Goal: Information Seeking & Learning: Check status

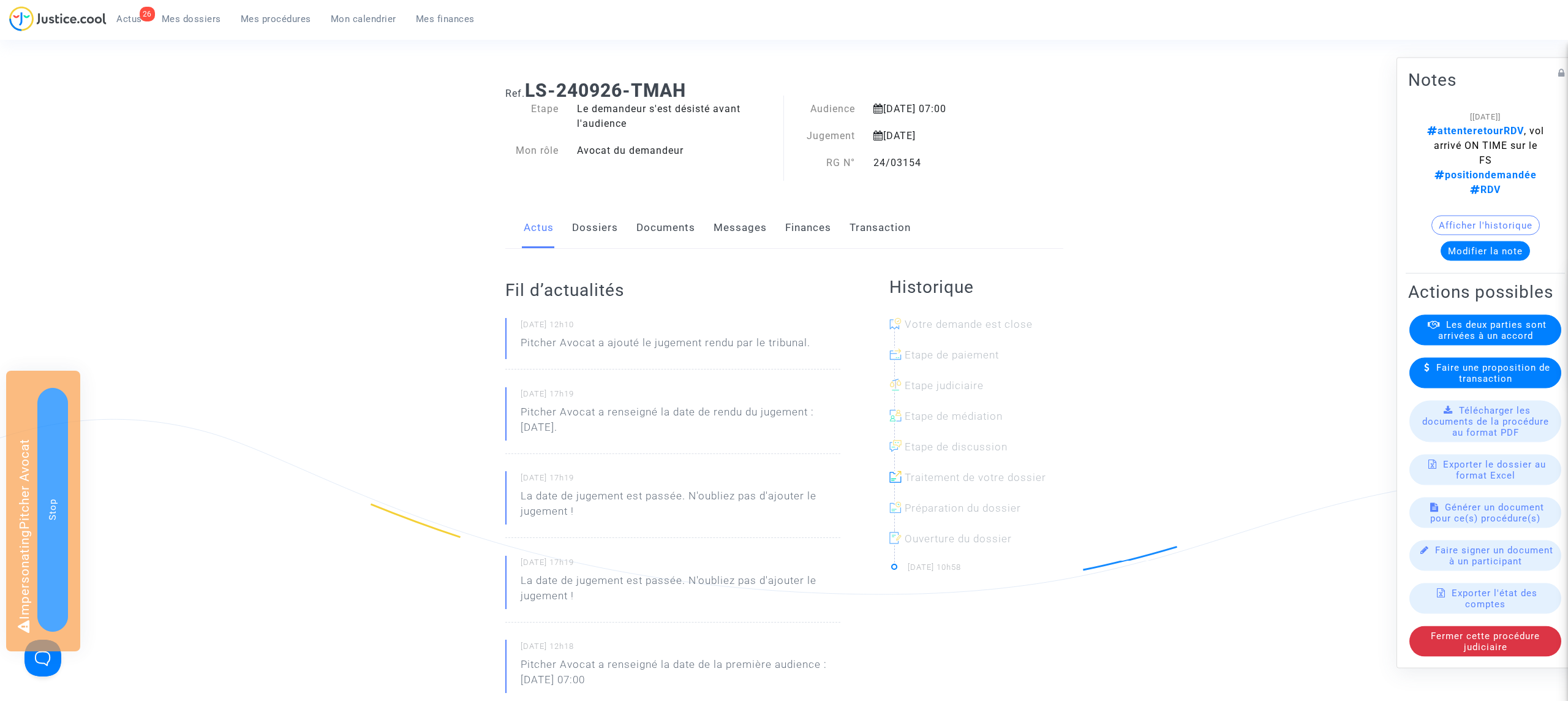
click at [599, 233] on link "Dossiers" at bounding box center [595, 228] width 46 height 40
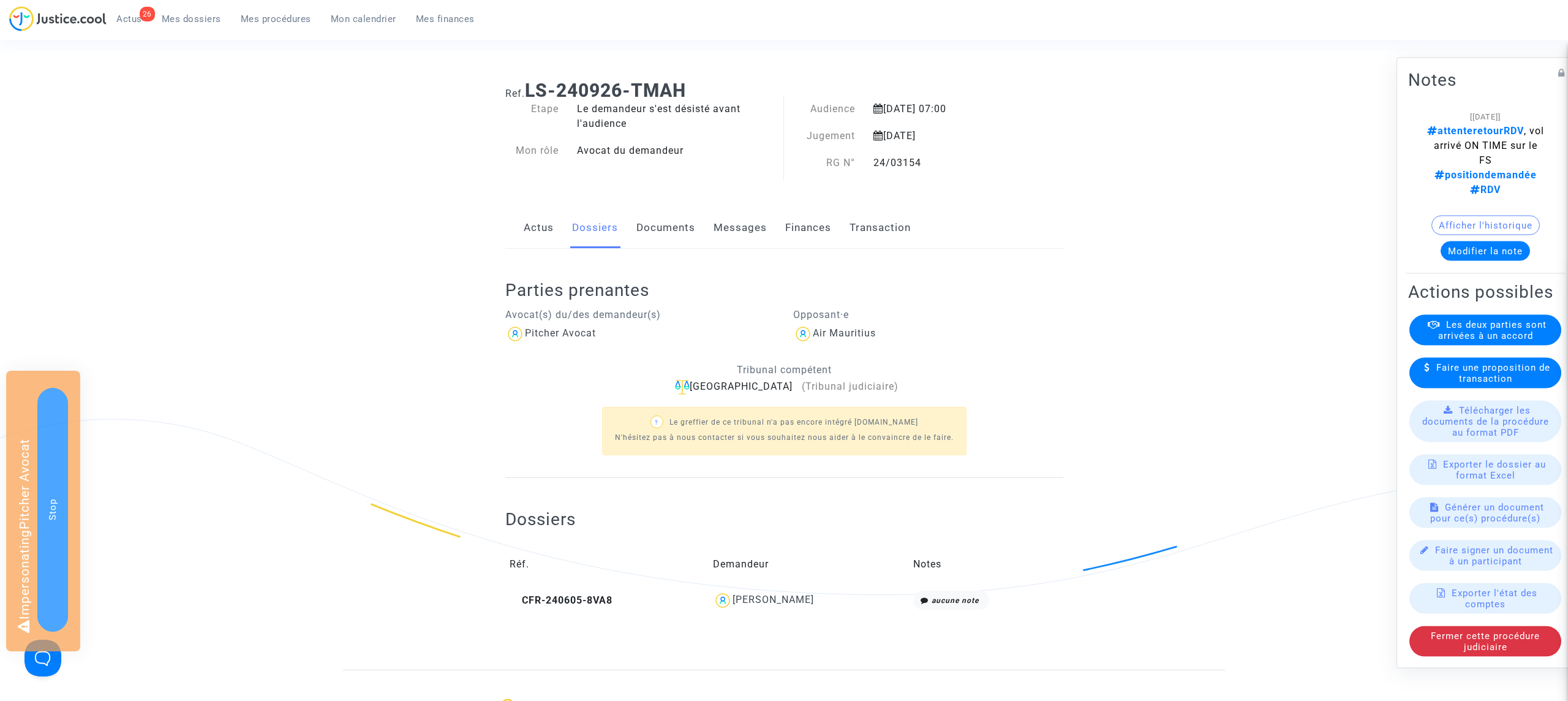
click at [663, 224] on link "Documents" at bounding box center [665, 228] width 58 height 40
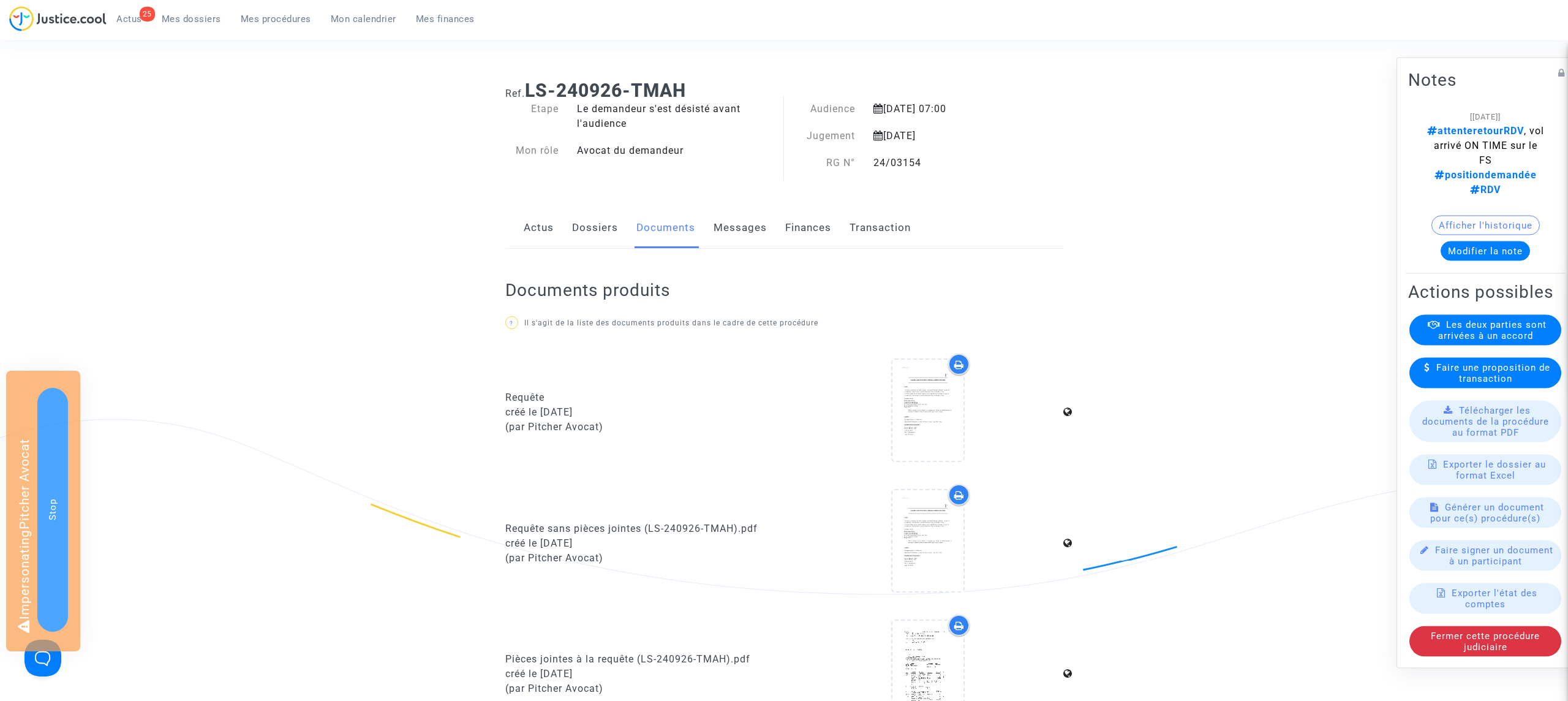
click at [540, 232] on link "Actus" at bounding box center [538, 228] width 30 height 40
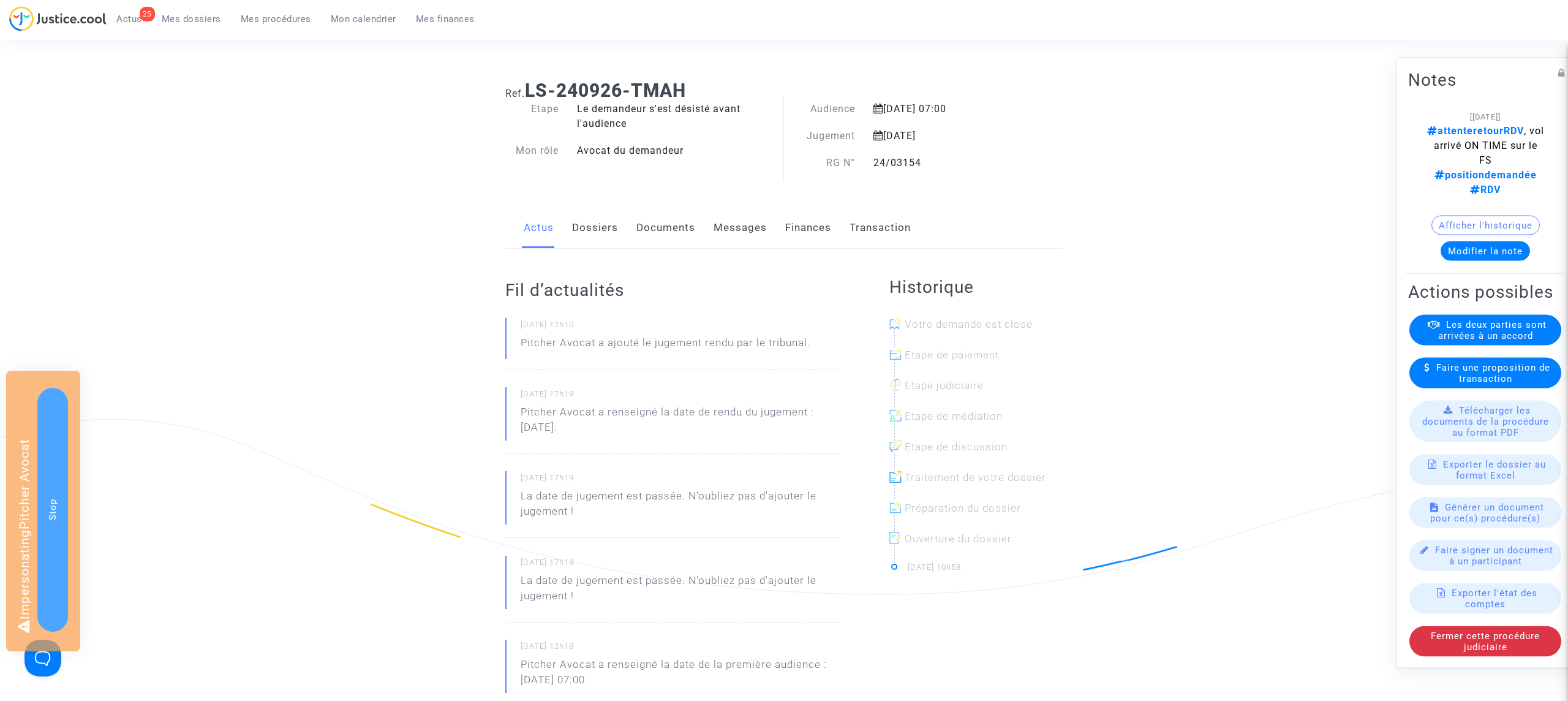
scroll to position [8, 0]
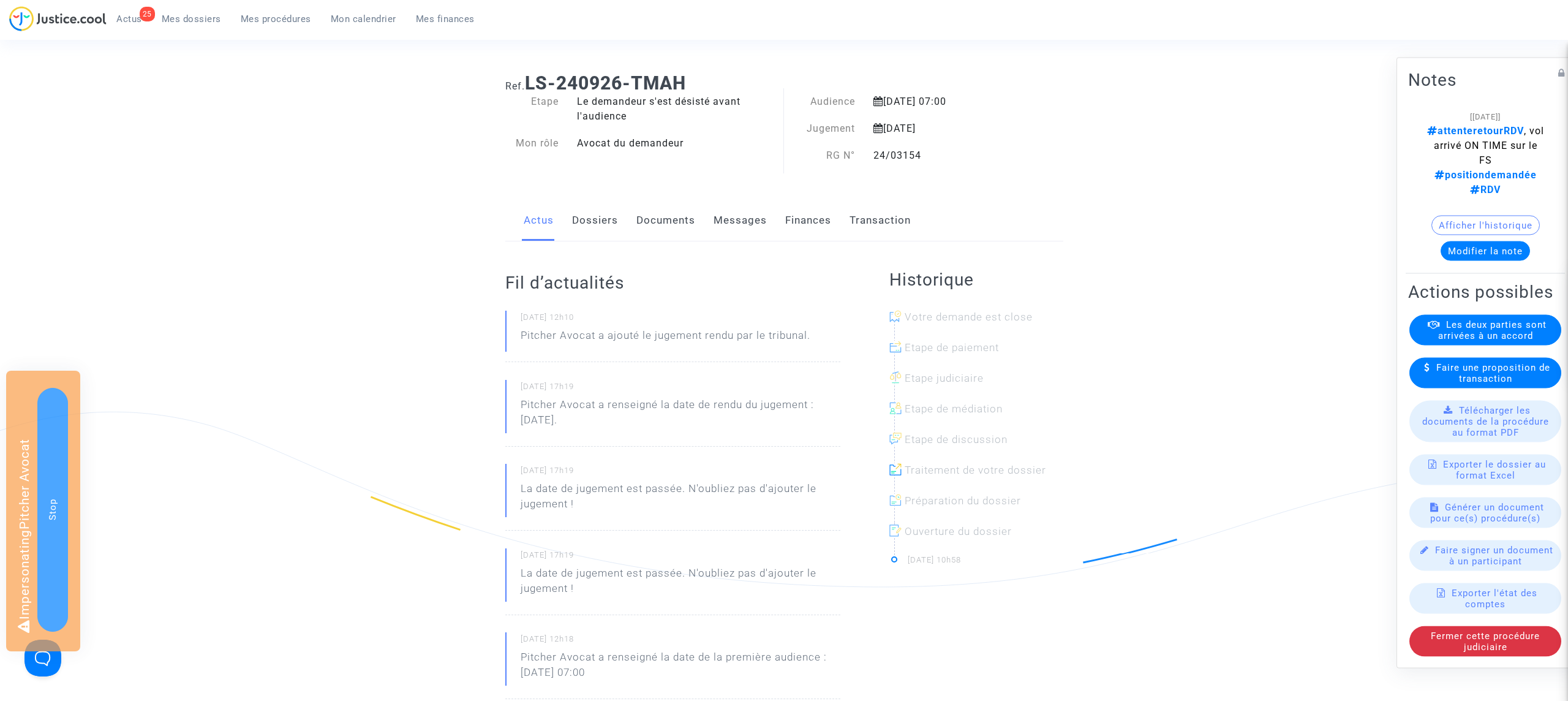
click at [645, 221] on link "Documents" at bounding box center [665, 221] width 58 height 40
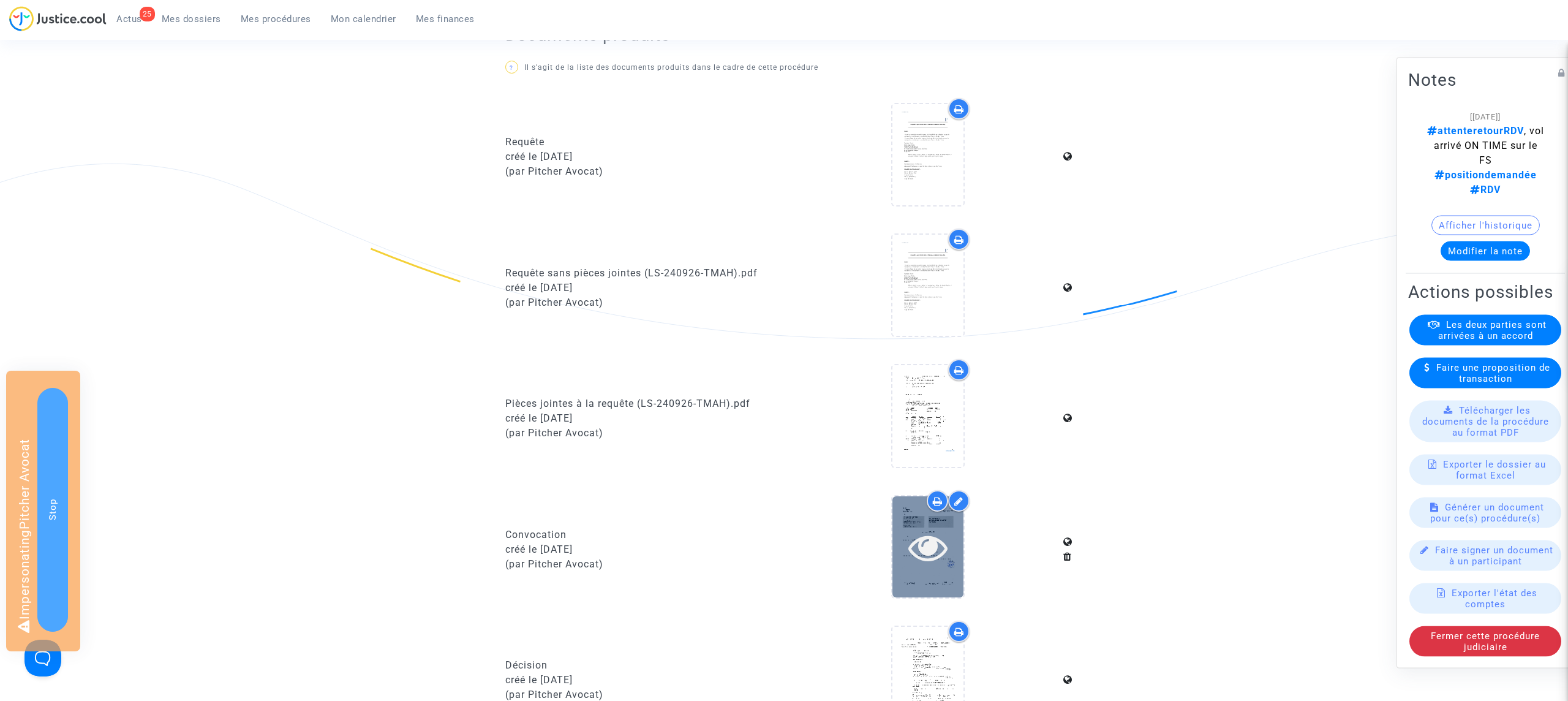
scroll to position [432, 0]
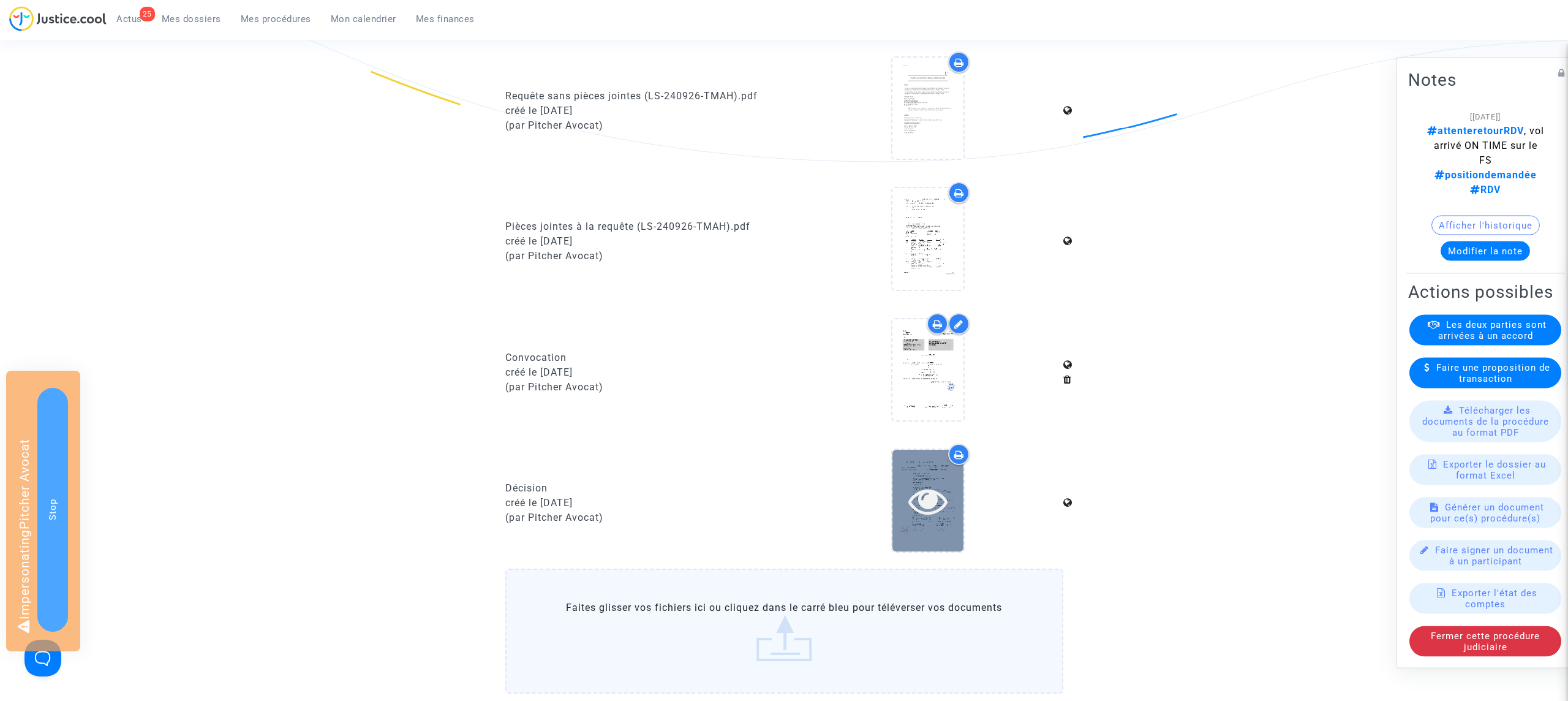
click at [926, 481] on icon at bounding box center [928, 501] width 40 height 39
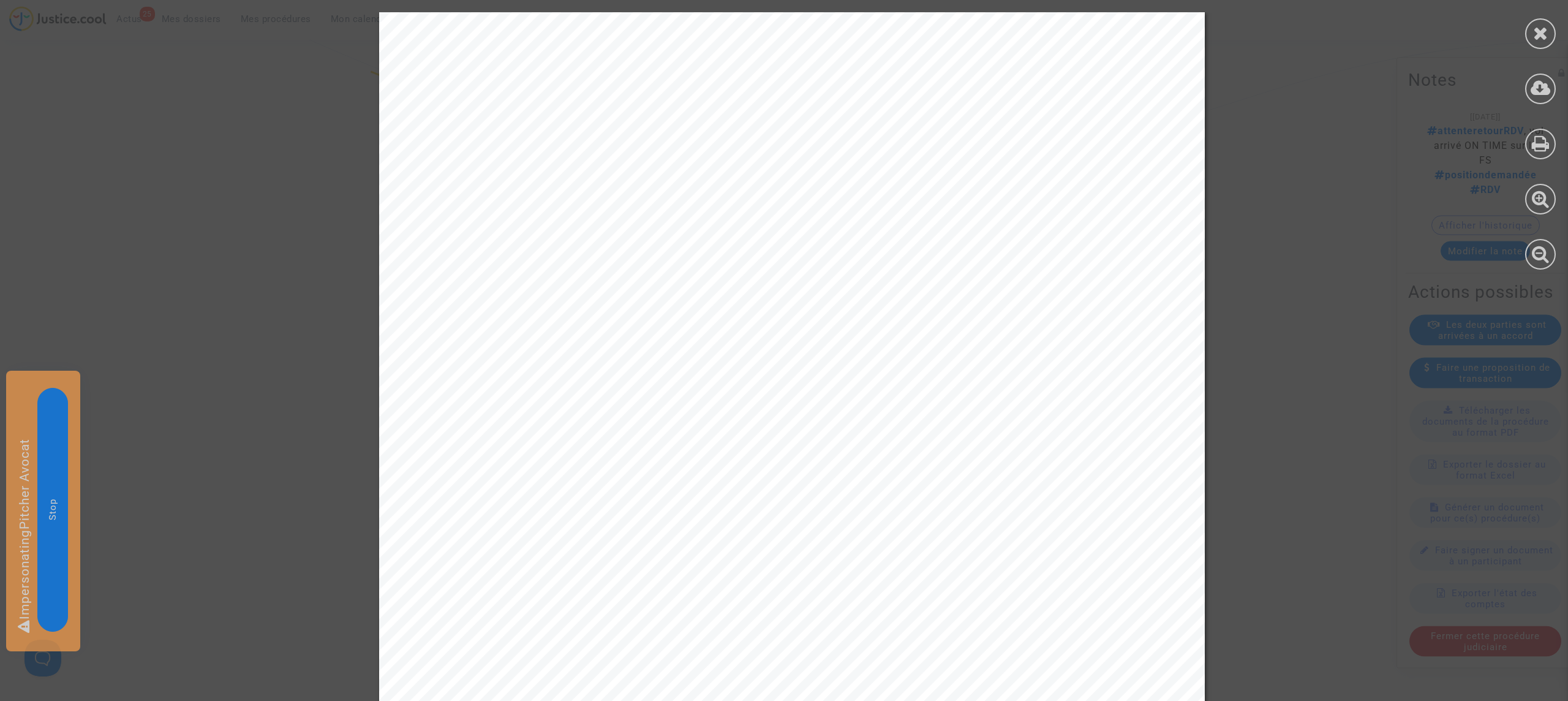
scroll to position [1, 0]
click at [1546, 31] on icon at bounding box center [1541, 33] width 15 height 18
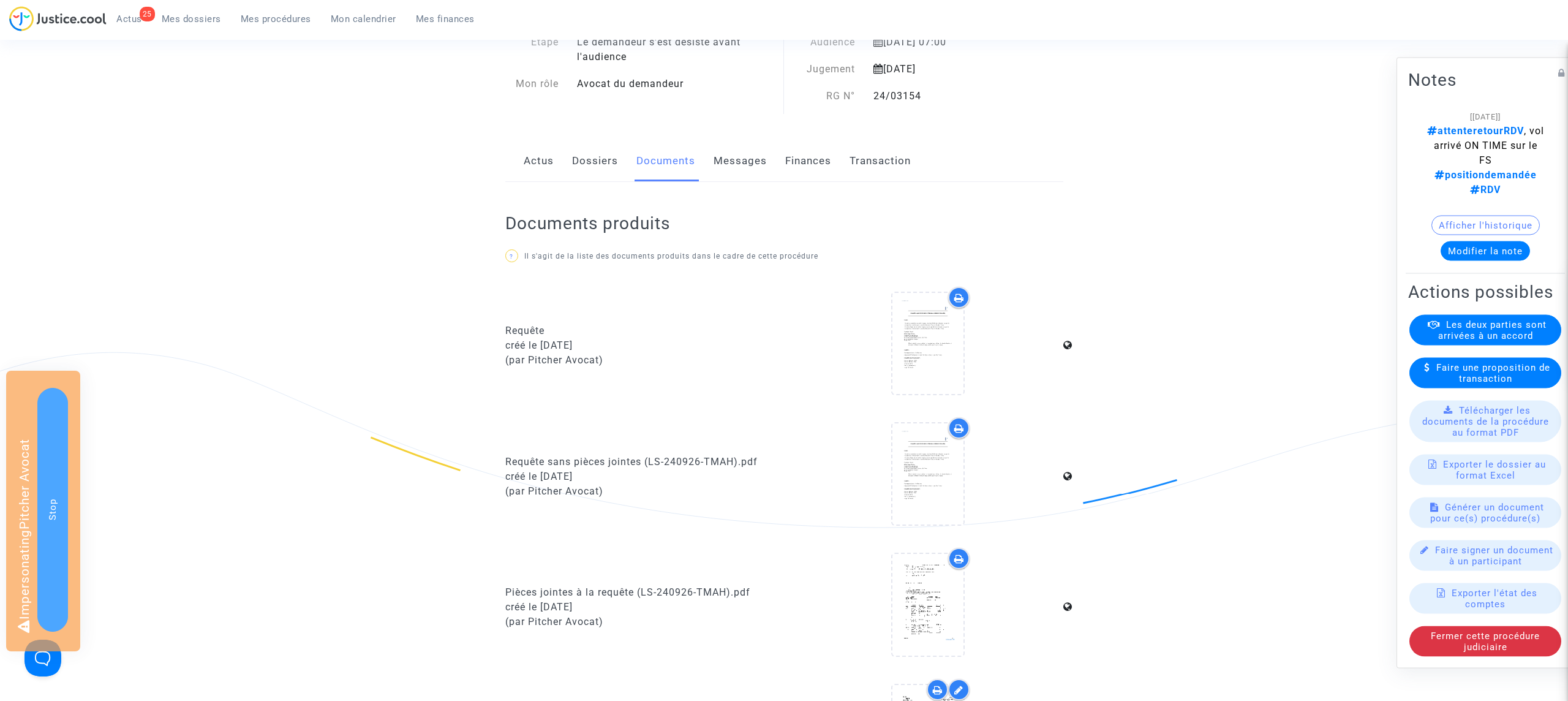
scroll to position [0, 0]
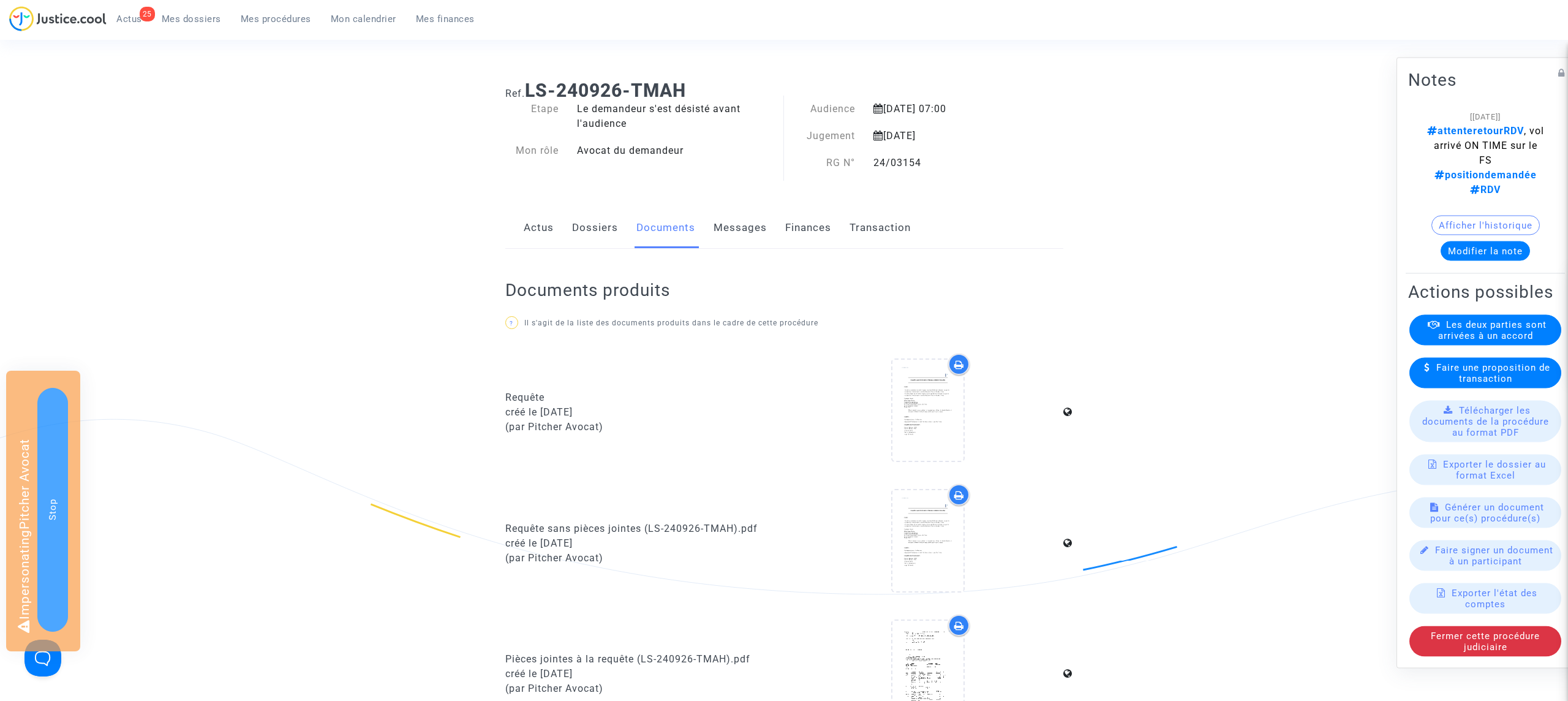
click at [527, 229] on link "Actus" at bounding box center [538, 228] width 30 height 40
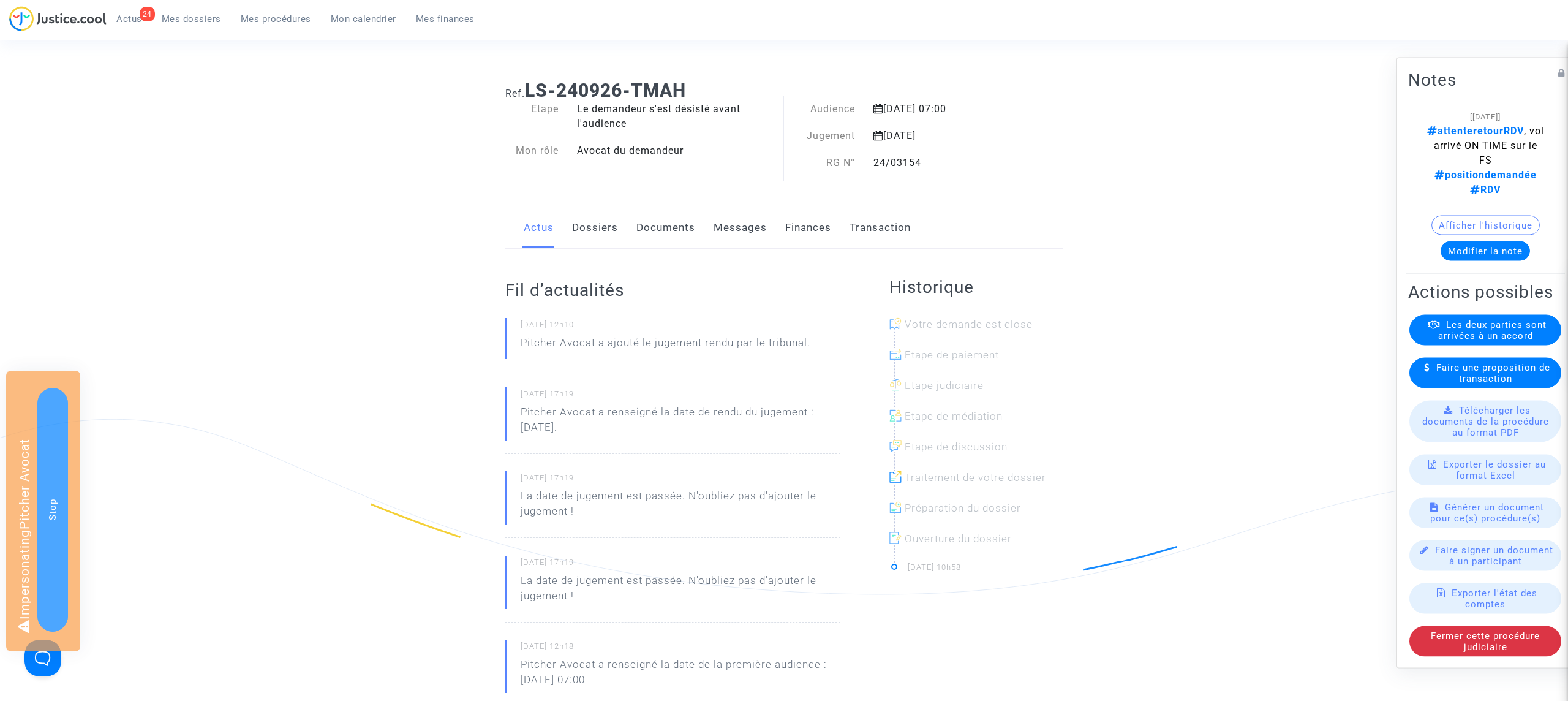
click at [586, 228] on link "Dossiers" at bounding box center [595, 228] width 46 height 40
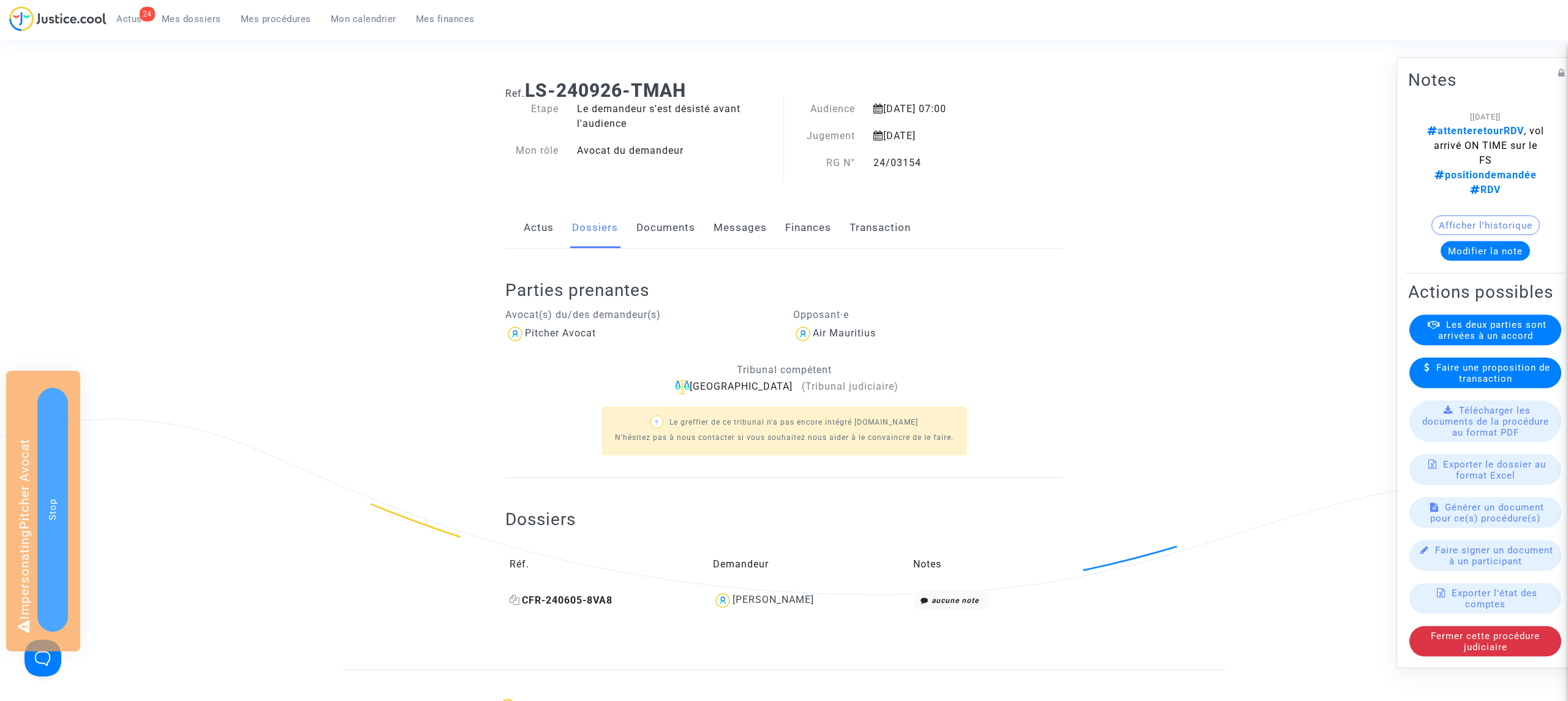
click at [518, 600] on icon at bounding box center [514, 599] width 10 height 10
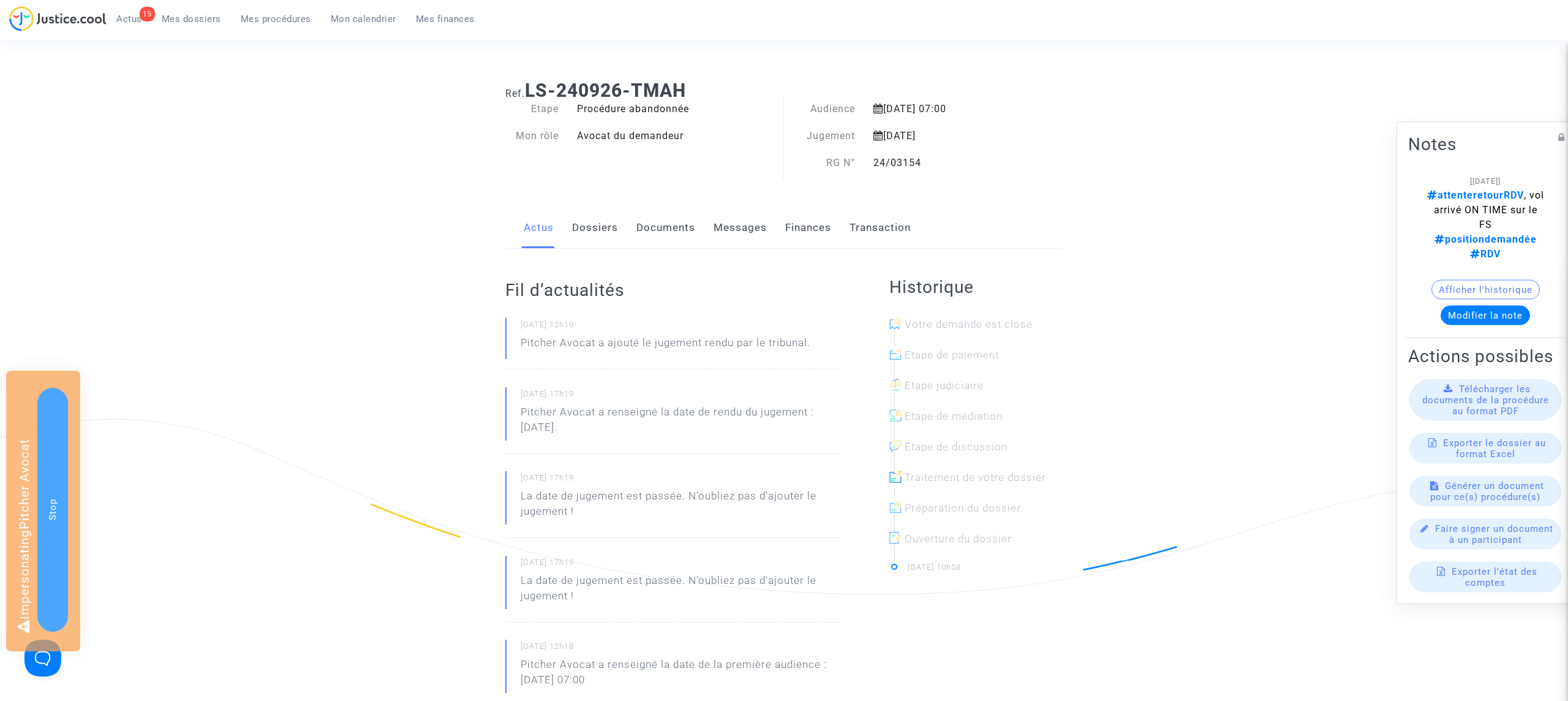
click at [301, 22] on span "Mes procédures" at bounding box center [276, 19] width 70 height 11
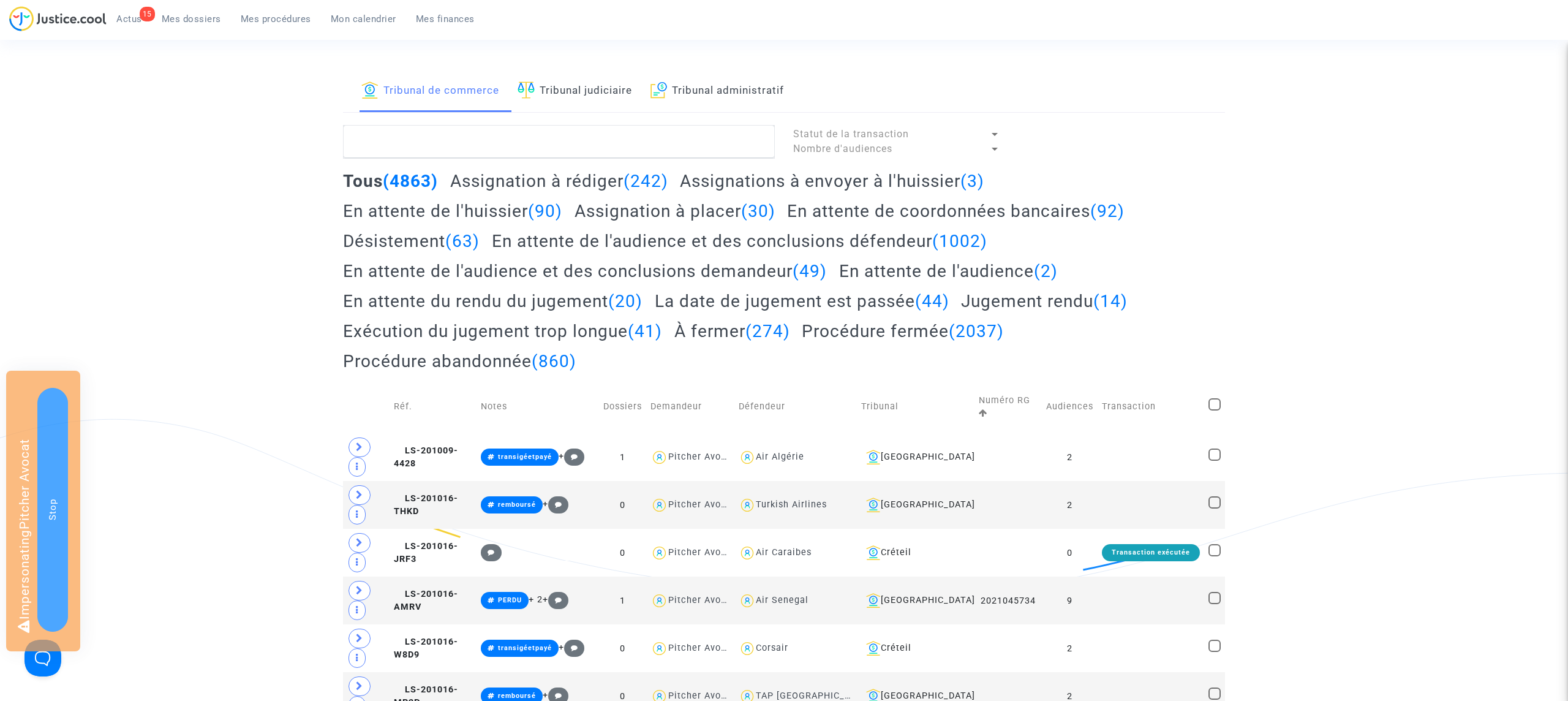
click at [576, 88] on link "Tribunal judiciaire" at bounding box center [575, 91] width 115 height 42
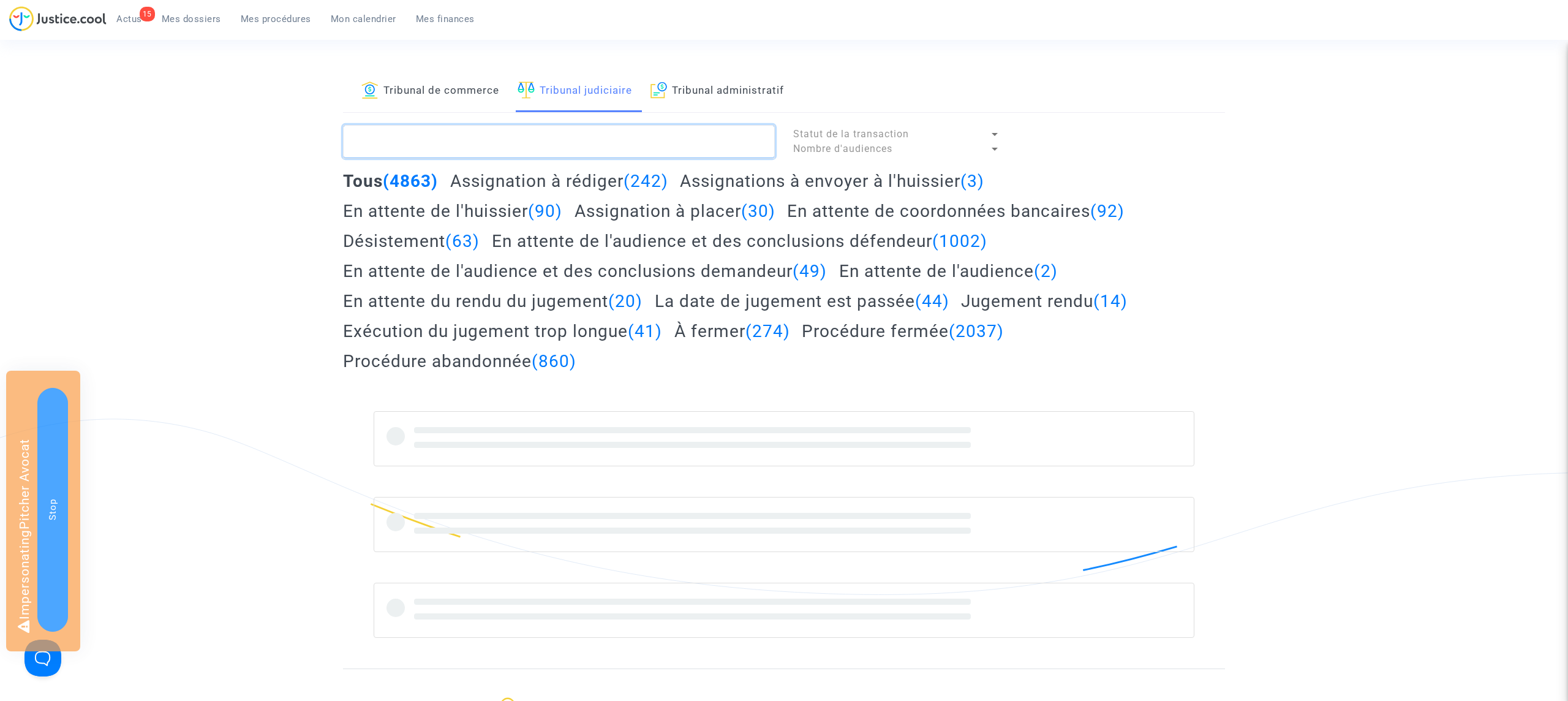
click at [452, 145] on textarea at bounding box center [559, 142] width 431 height 33
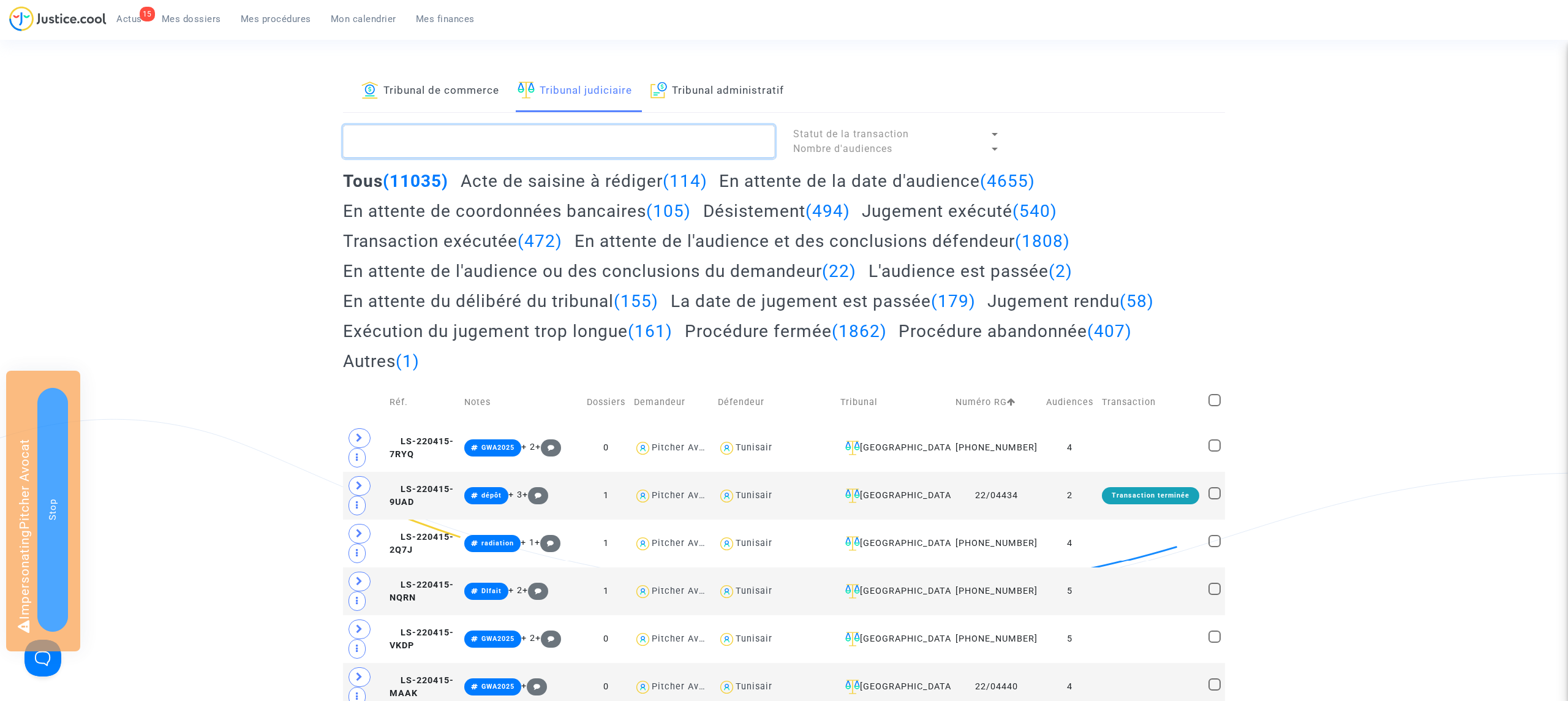
paste textarea "CFR-240605-8VA8"
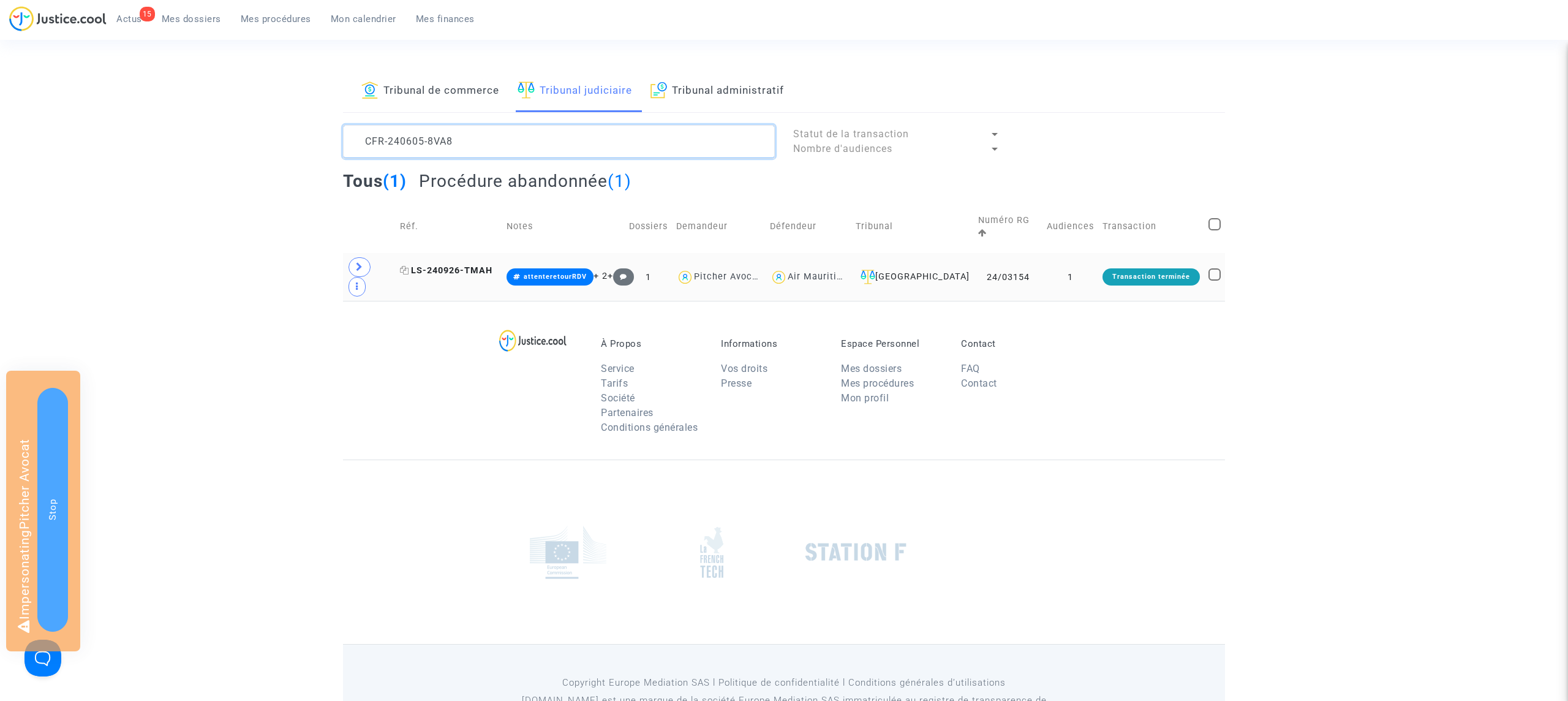
type textarea "CFR-240605-8VA8"
click at [487, 265] on span "LS-240926-TMAH" at bounding box center [446, 270] width 93 height 10
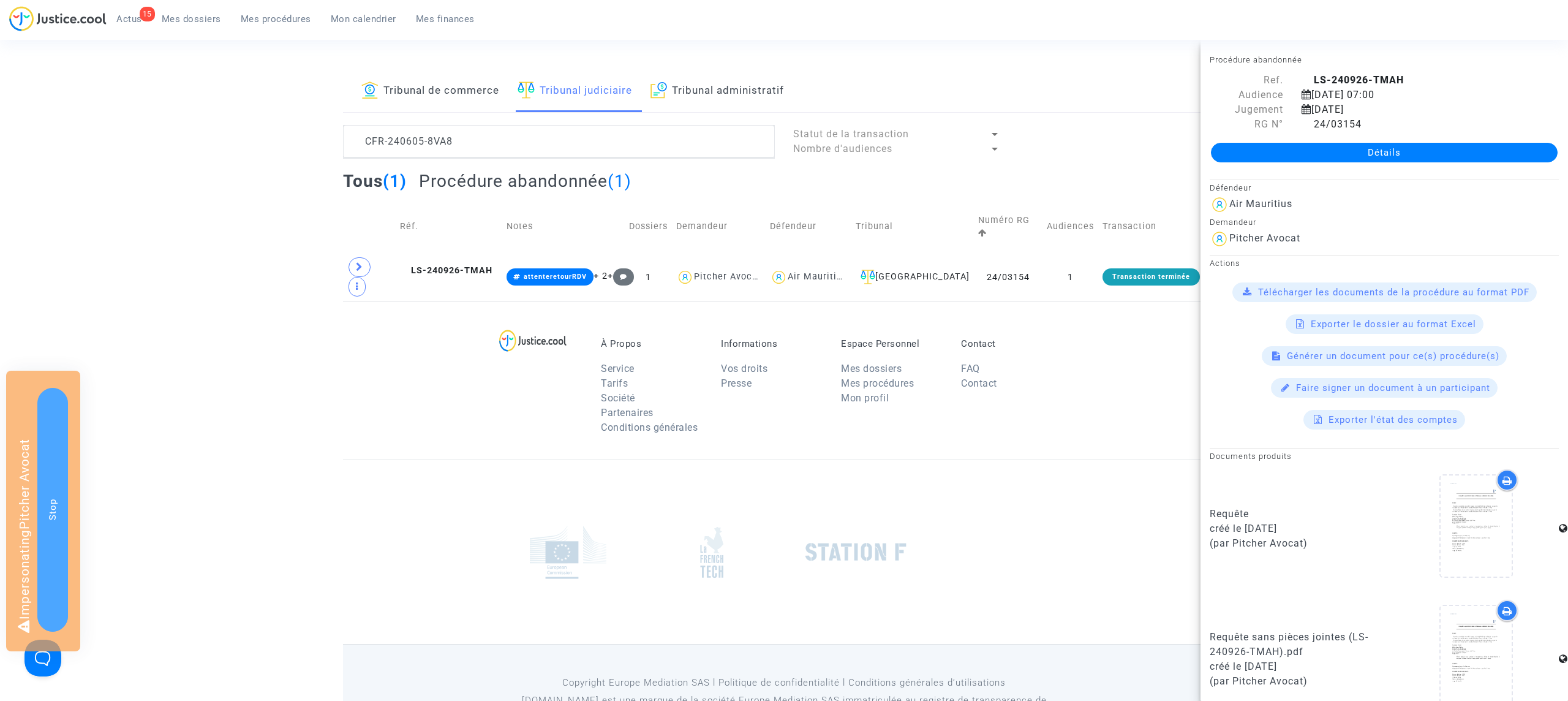
click at [456, 326] on div "À Propos Service Tarifs Société Partenaires Conditions générales Informations V…" at bounding box center [784, 380] width 882 height 159
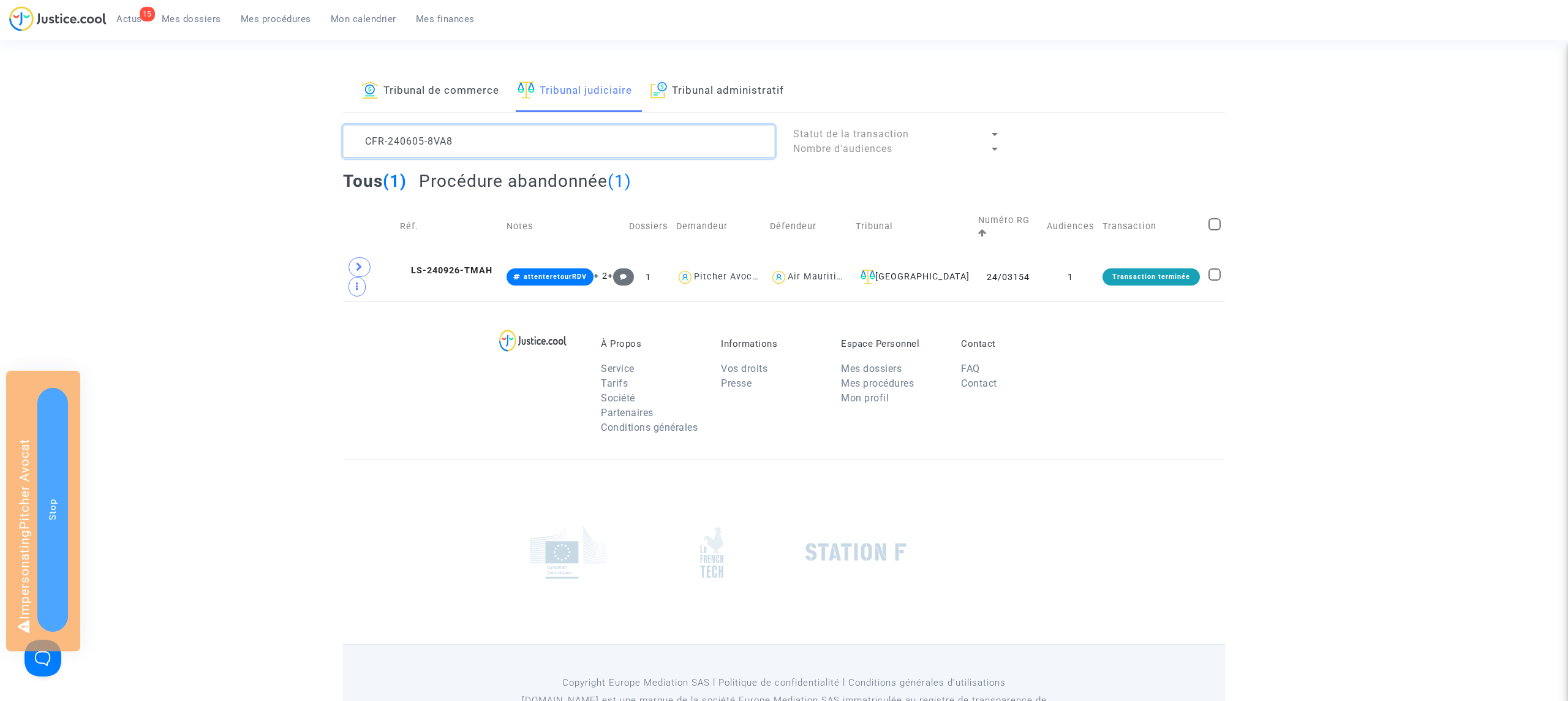
click at [484, 142] on textarea at bounding box center [559, 142] width 431 height 33
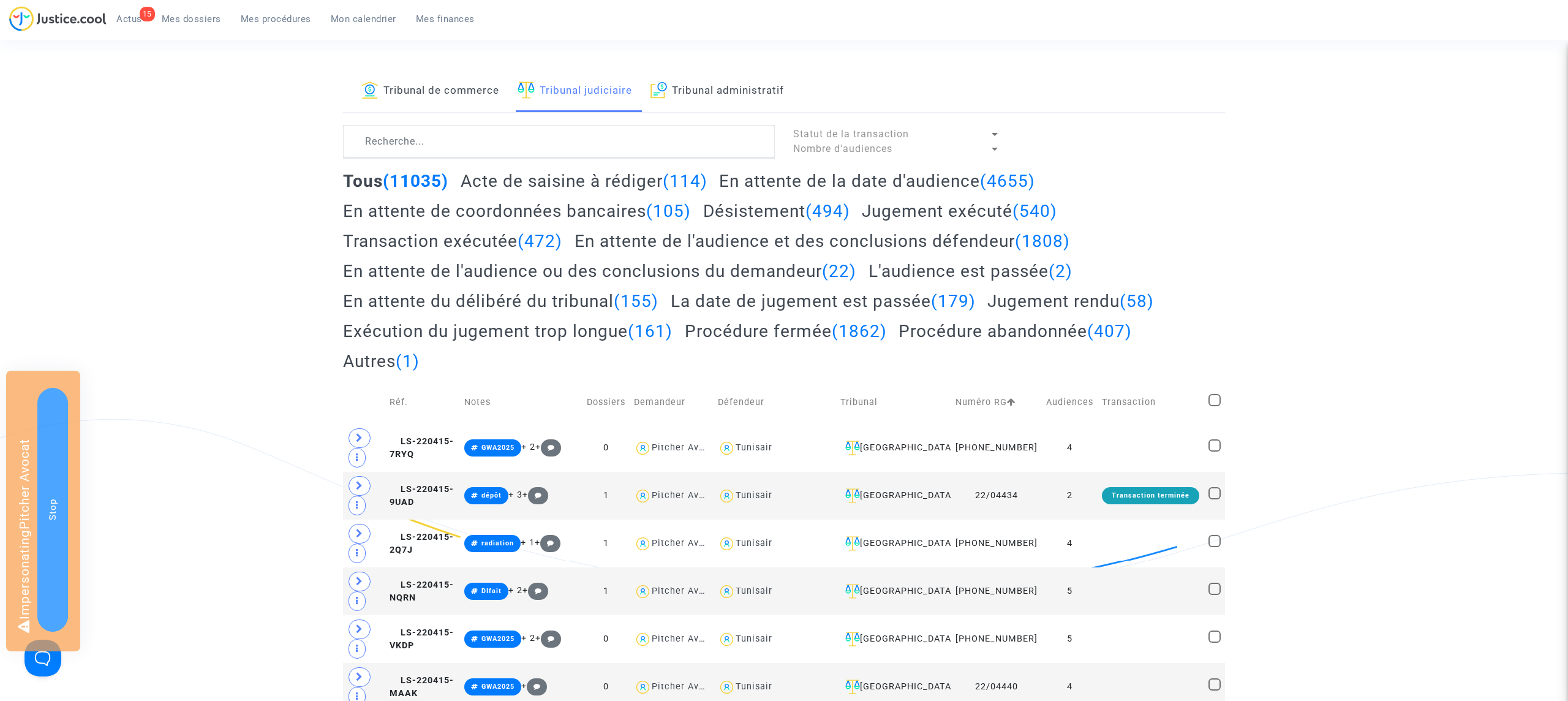
click at [212, 19] on span "Mes dossiers" at bounding box center [191, 19] width 59 height 11
